Goal: Task Accomplishment & Management: Use online tool/utility

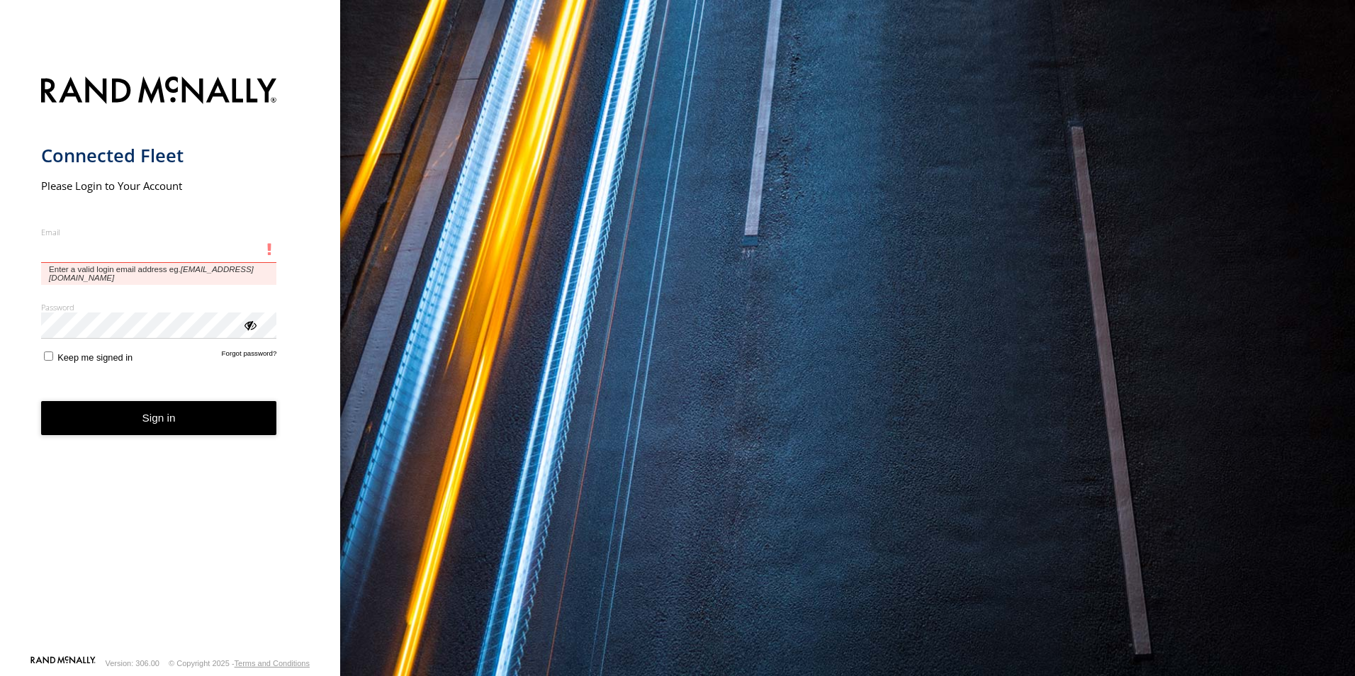
type input "**********"
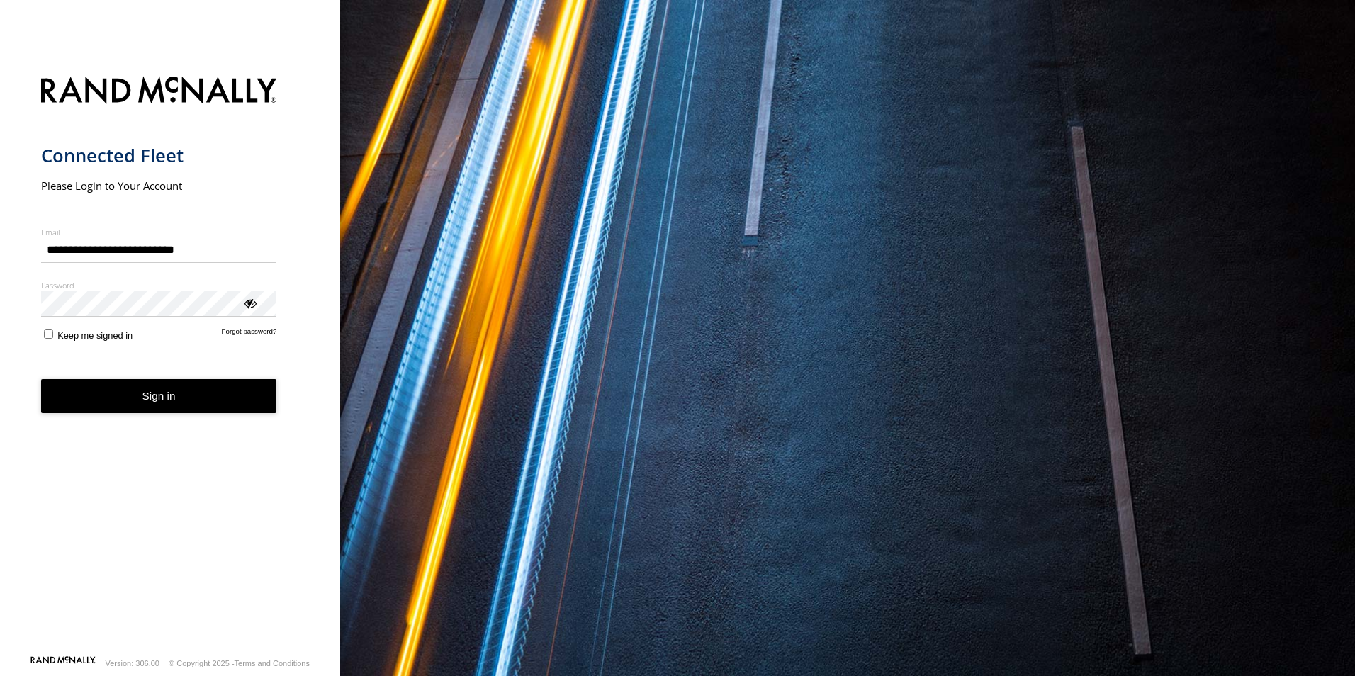
click at [139, 420] on form "**********" at bounding box center [170, 361] width 259 height 587
click at [215, 395] on button "Sign in" at bounding box center [159, 396] width 236 height 35
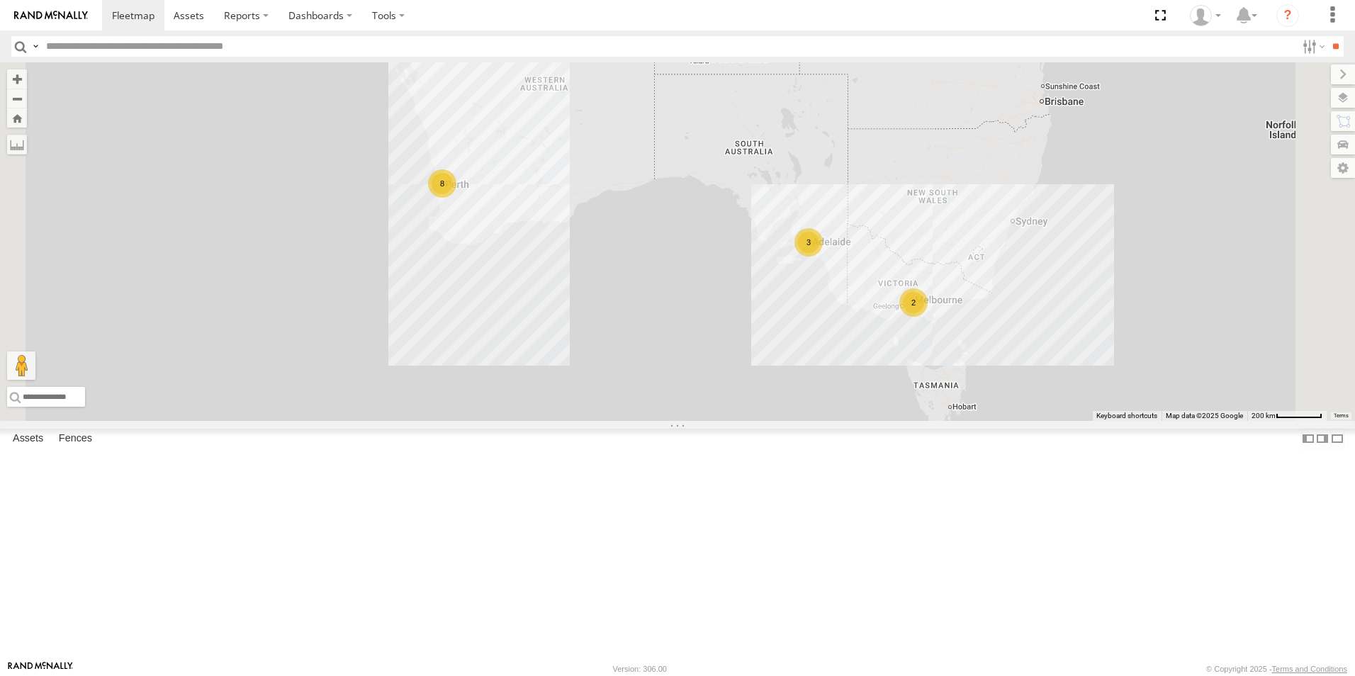
click at [0, 0] on link at bounding box center [0, 0] width 0 height 0
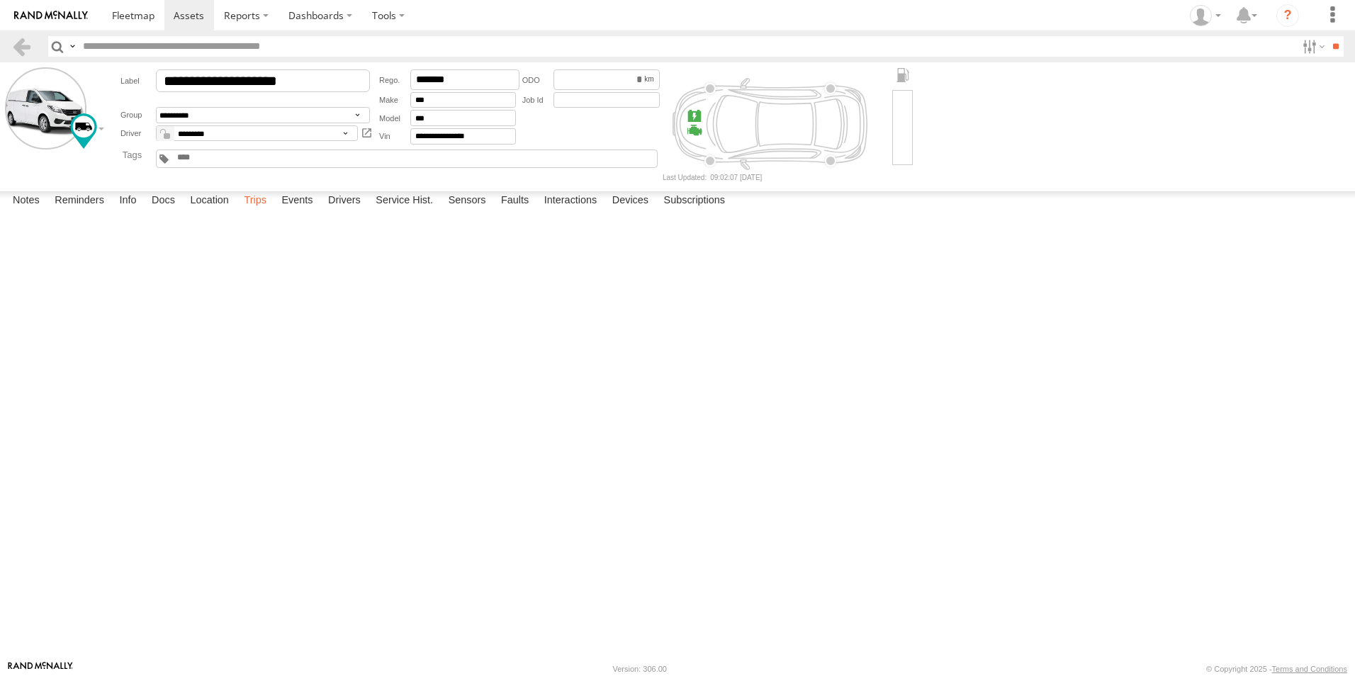
click at [269, 211] on label "Trips" at bounding box center [255, 201] width 37 height 20
click at [10, 41] on header "Search Query Asset ID Asset Label Registration Manufacturer Model VIN Job ID" at bounding box center [677, 46] width 1355 height 32
click at [23, 45] on link at bounding box center [21, 46] width 21 height 21
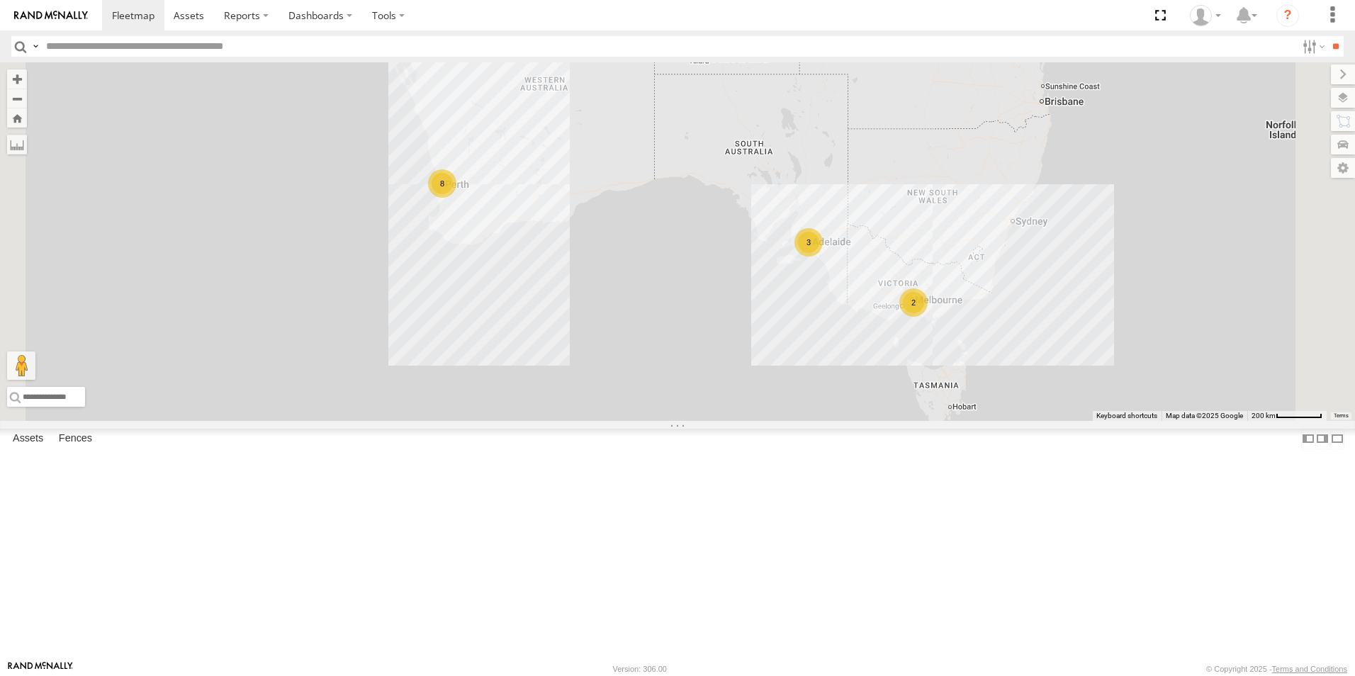
click at [0, 0] on link at bounding box center [0, 0] width 0 height 0
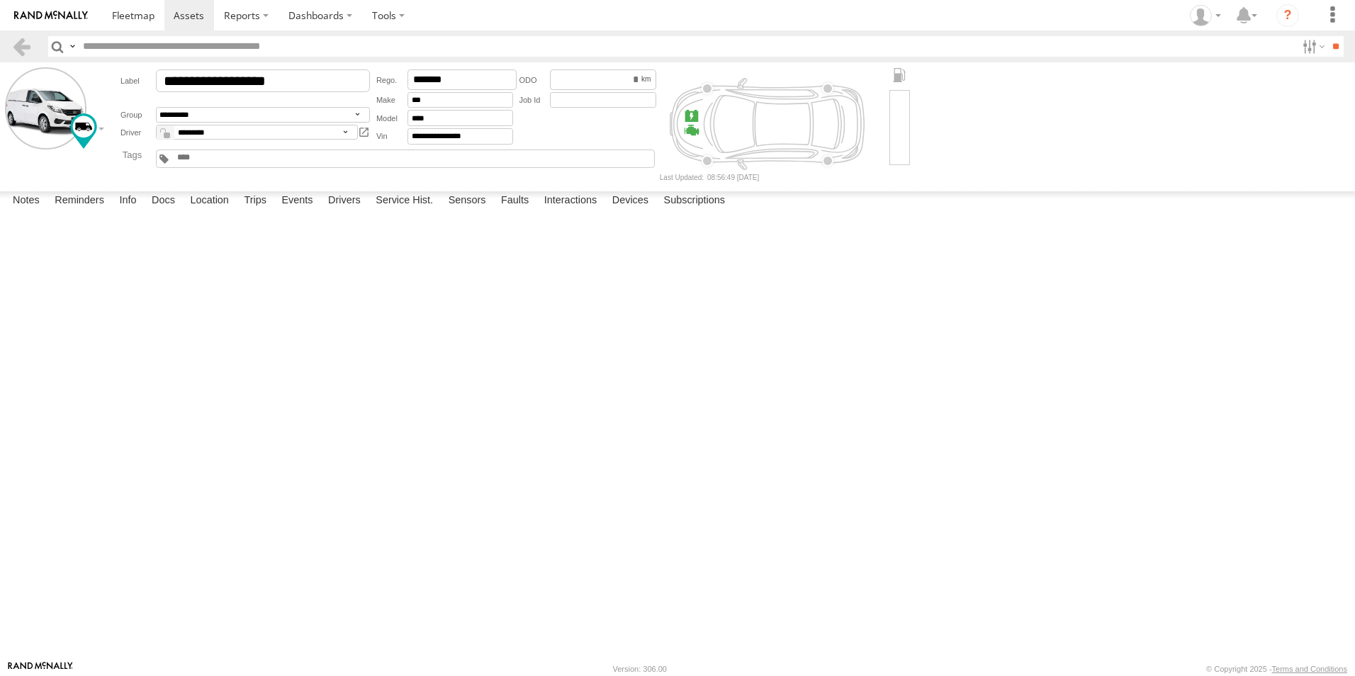
click at [252, 211] on label "Trips" at bounding box center [255, 201] width 37 height 20
click at [16, 36] on link at bounding box center [21, 46] width 21 height 21
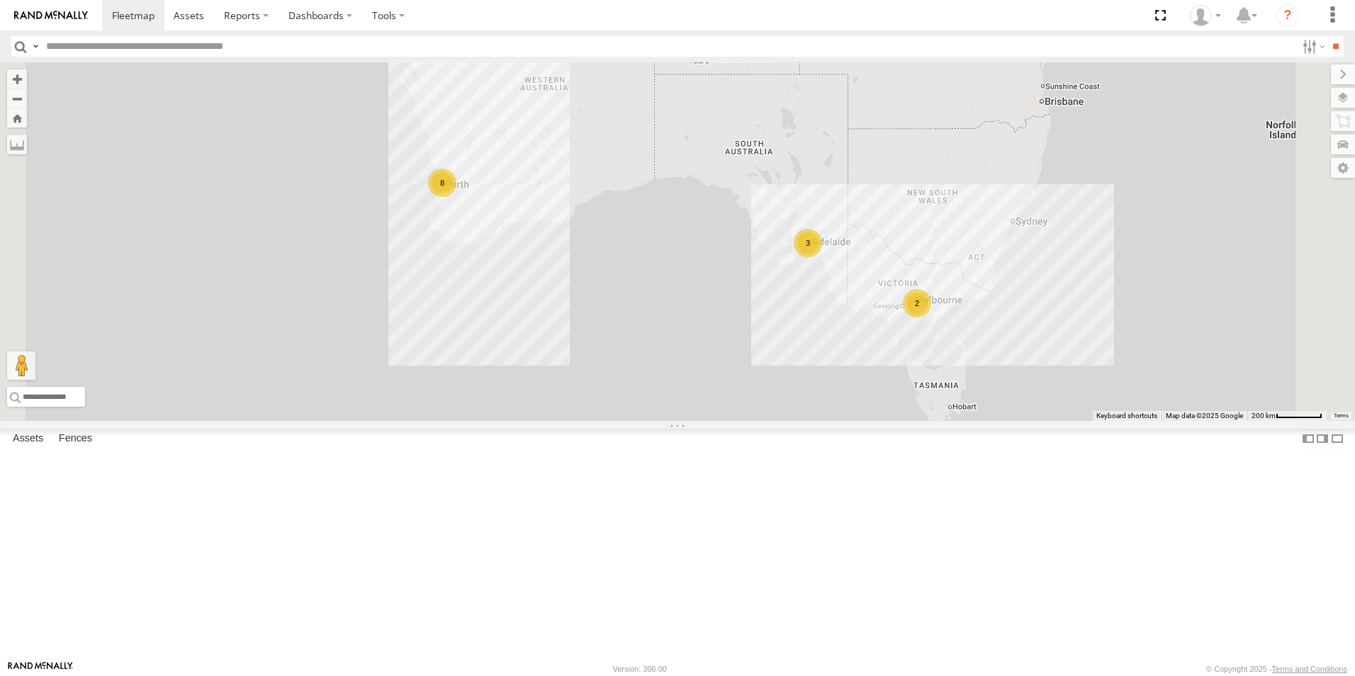
click at [0, 0] on link at bounding box center [0, 0] width 0 height 0
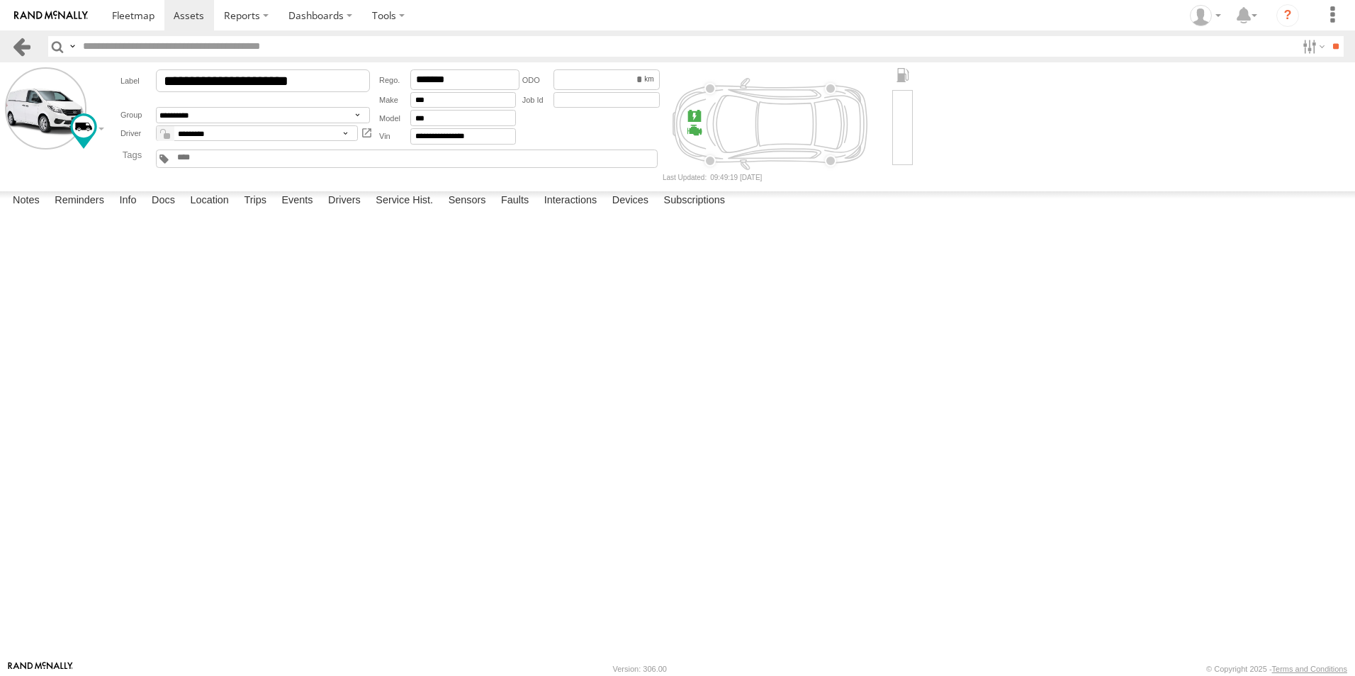
click at [25, 44] on link at bounding box center [21, 46] width 21 height 21
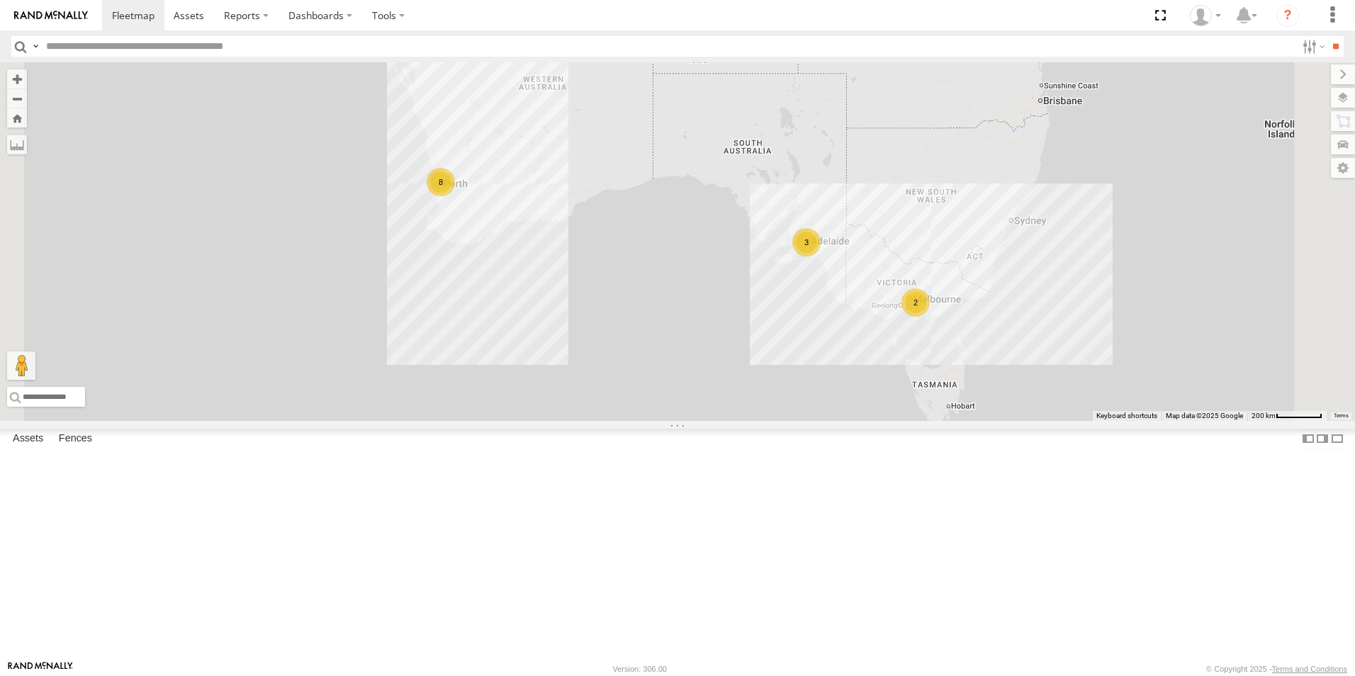
click at [0, 0] on link at bounding box center [0, 0] width 0 height 0
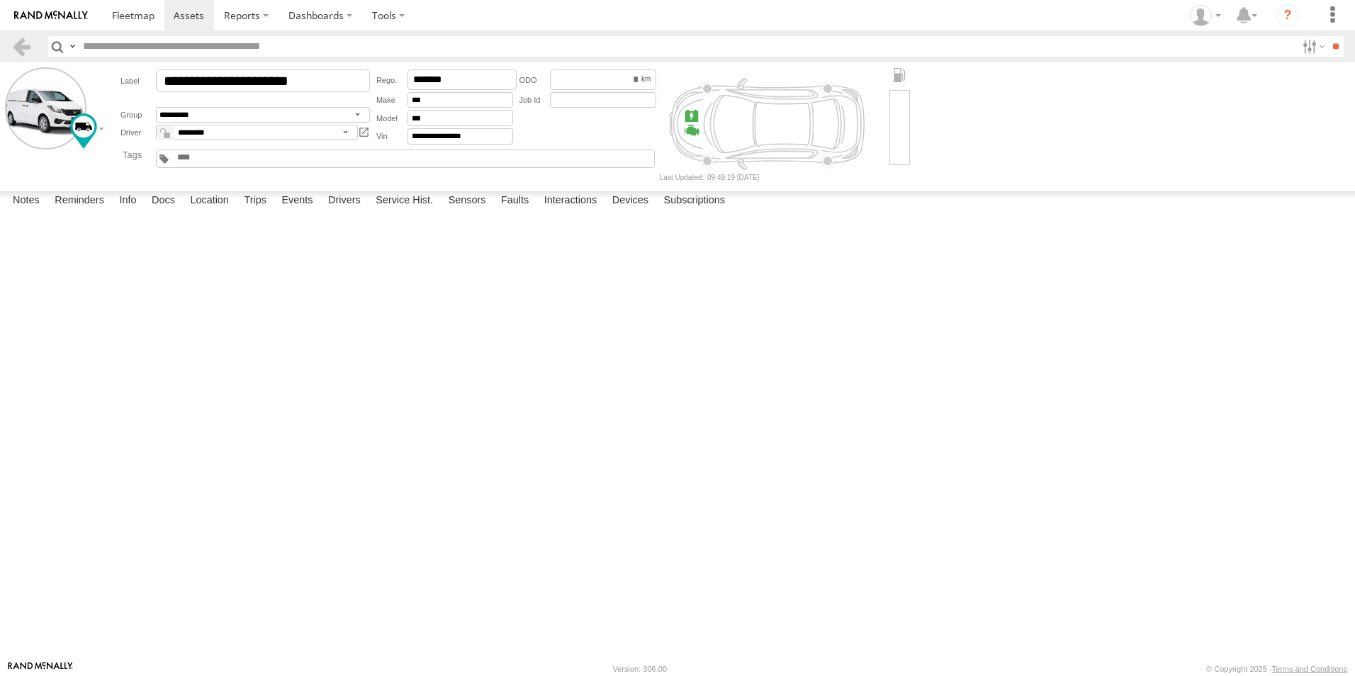
click at [254, 211] on label "Trips" at bounding box center [255, 201] width 37 height 20
